Goal: Task Accomplishment & Management: Complete application form

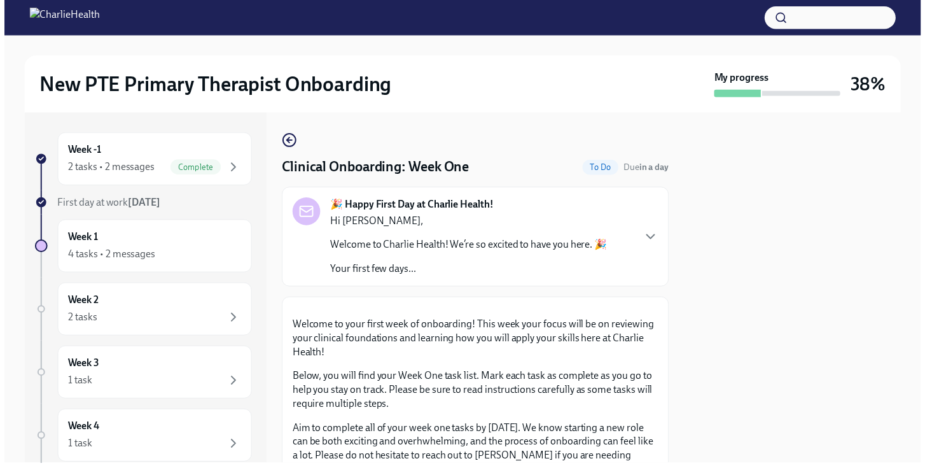
scroll to position [2013, 0]
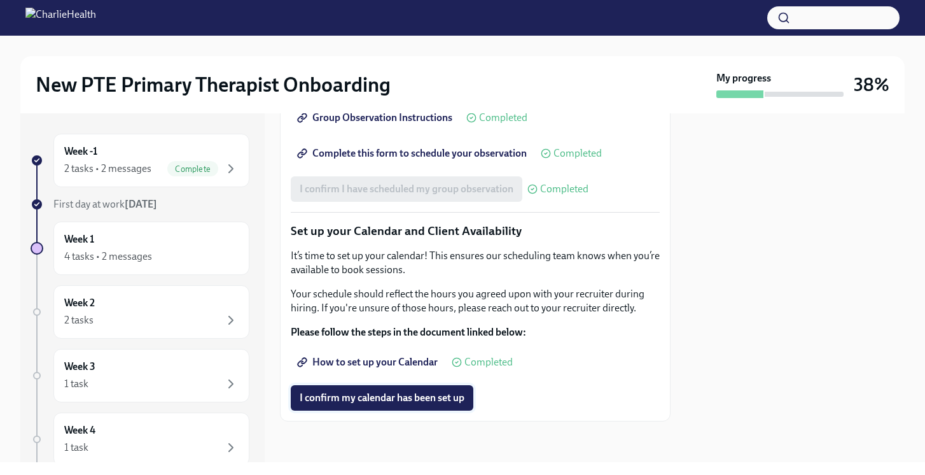
click at [376, 401] on span "I confirm my calendar has been set up" at bounding box center [382, 397] width 165 height 13
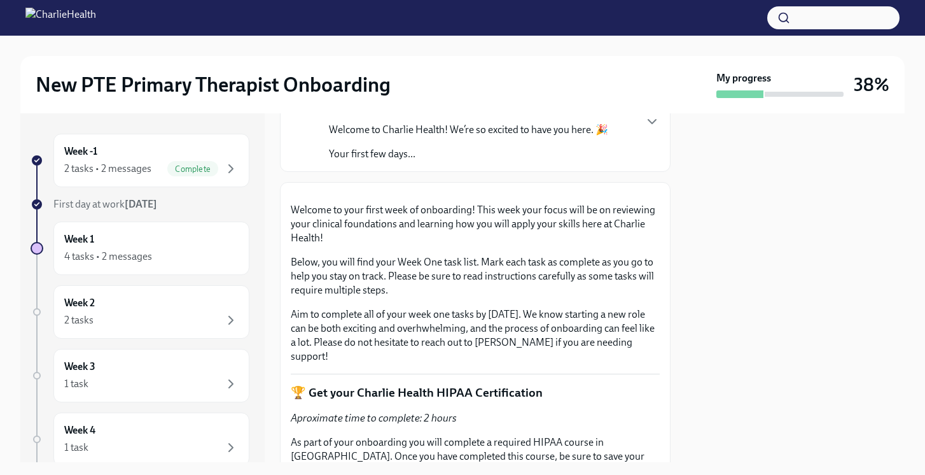
scroll to position [144, 0]
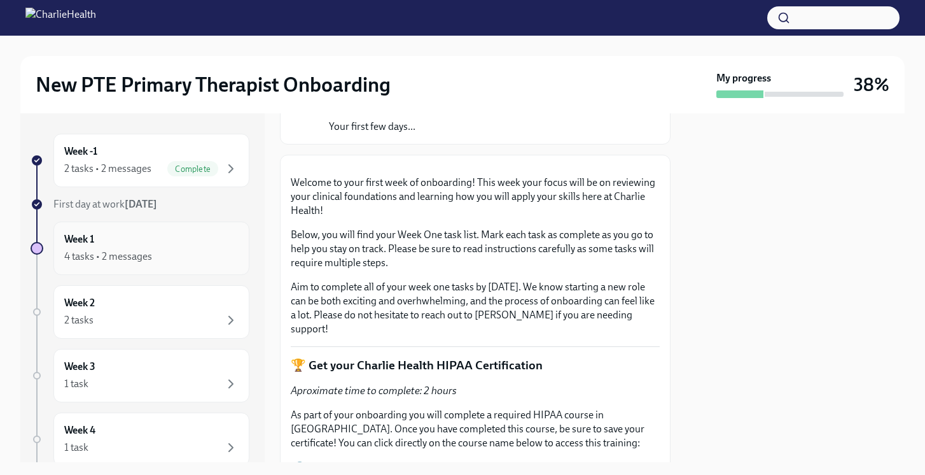
click at [128, 250] on div "4 tasks • 2 messages" at bounding box center [108, 256] width 88 height 14
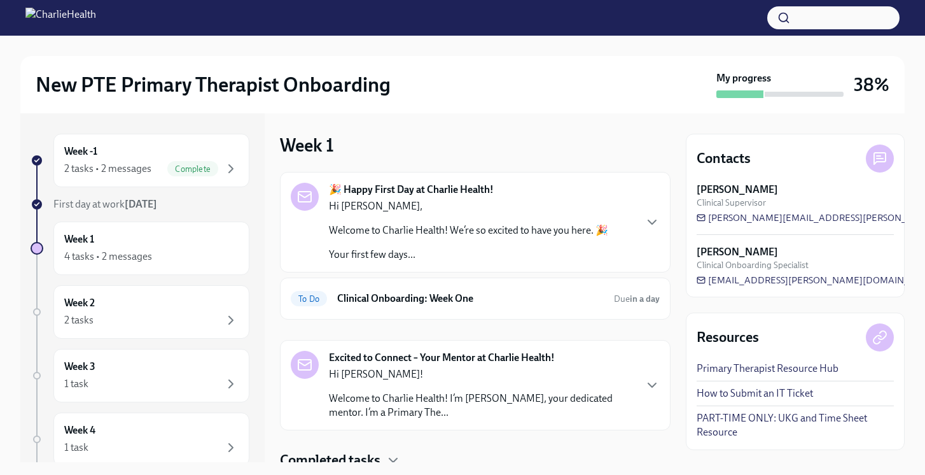
scroll to position [48, 0]
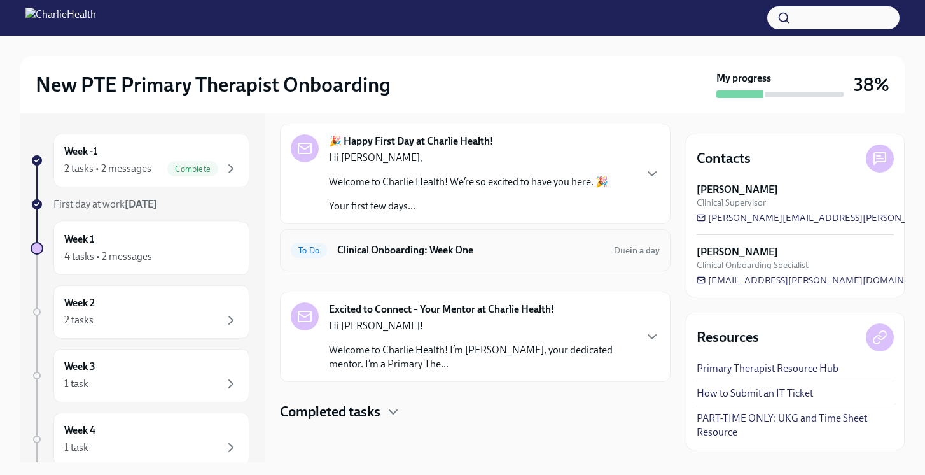
click at [413, 248] on h6 "Clinical Onboarding: Week One" at bounding box center [470, 250] width 267 height 14
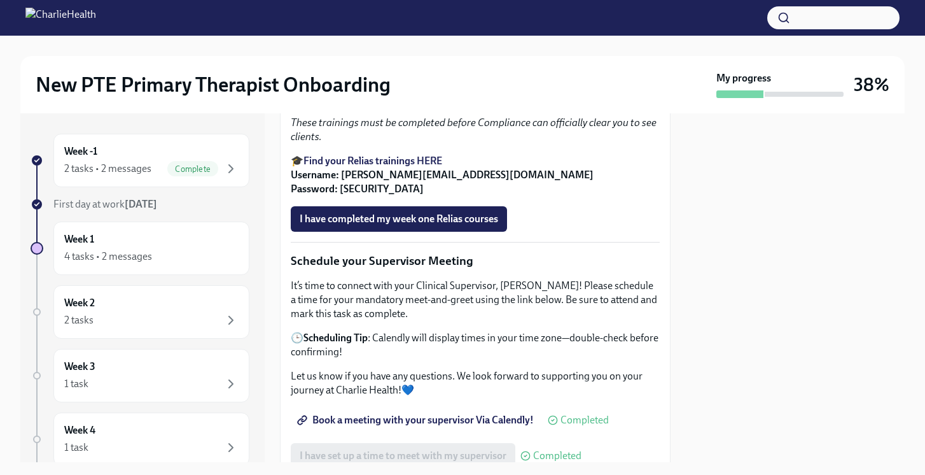
scroll to position [1269, 0]
click at [404, 166] on strong "Find your Relias trainings HERE" at bounding box center [372, 160] width 139 height 12
click at [410, 231] on button "I have completed my week one Relias courses" at bounding box center [399, 217] width 216 height 25
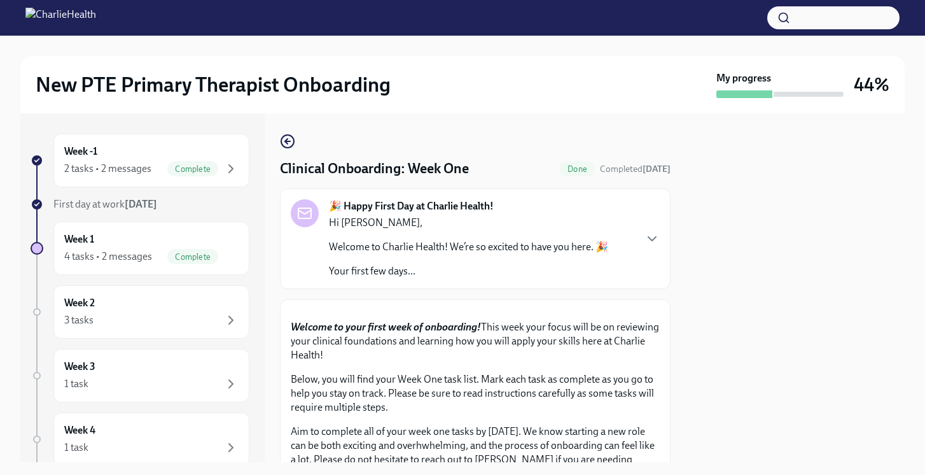
click at [521, 219] on p "Hi [PERSON_NAME]," at bounding box center [468, 223] width 279 height 14
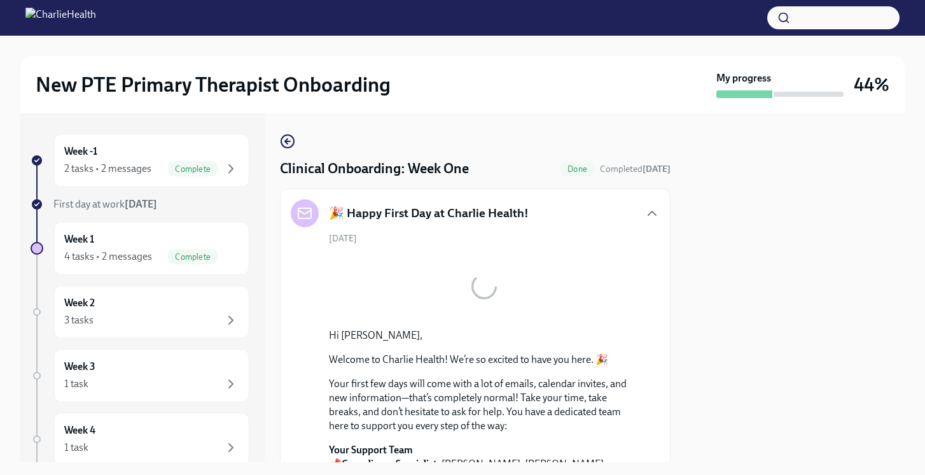
click at [579, 202] on div "🎉 Happy First Day at Charlie Health!" at bounding box center [475, 213] width 369 height 28
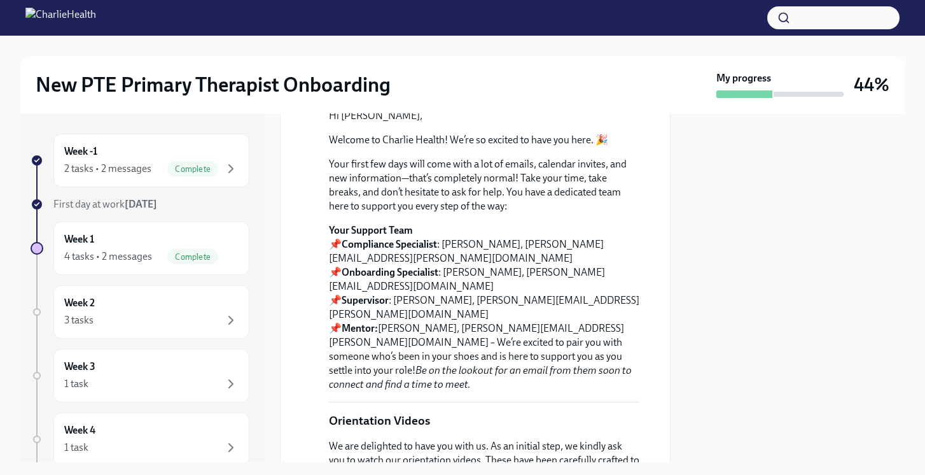
scroll to position [0, 0]
